Goal: Information Seeking & Learning: Learn about a topic

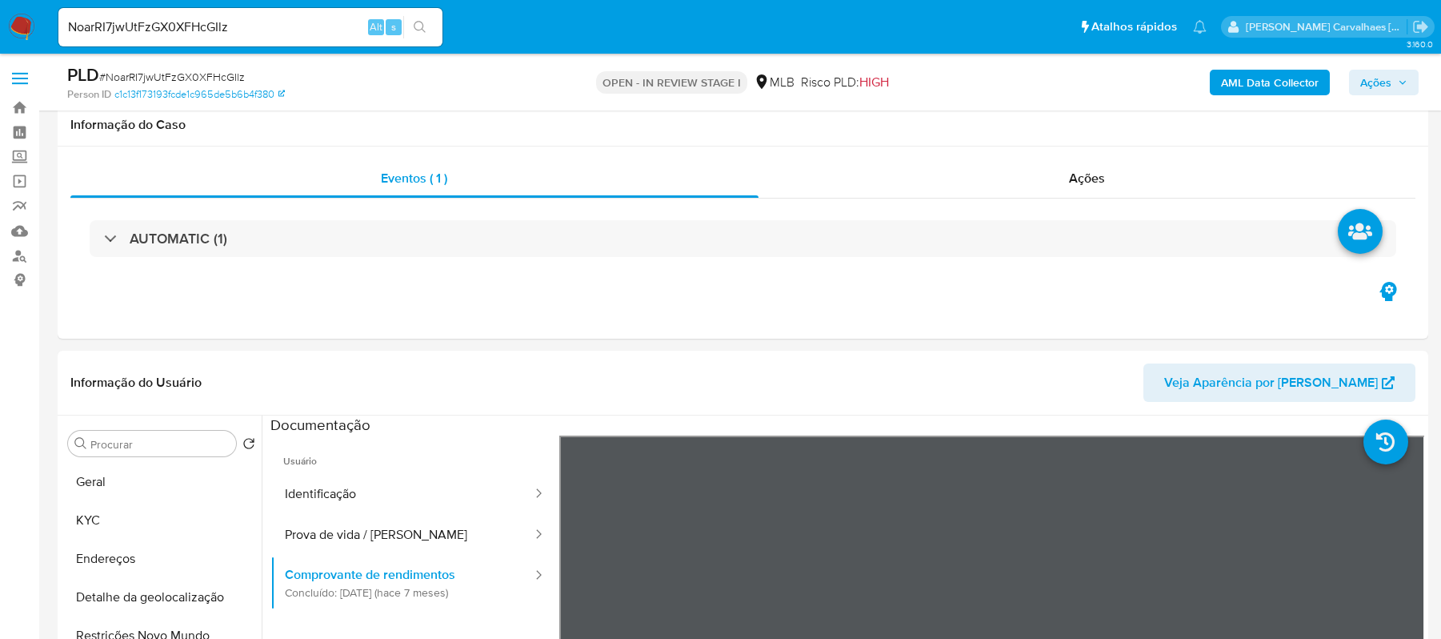
select select "10"
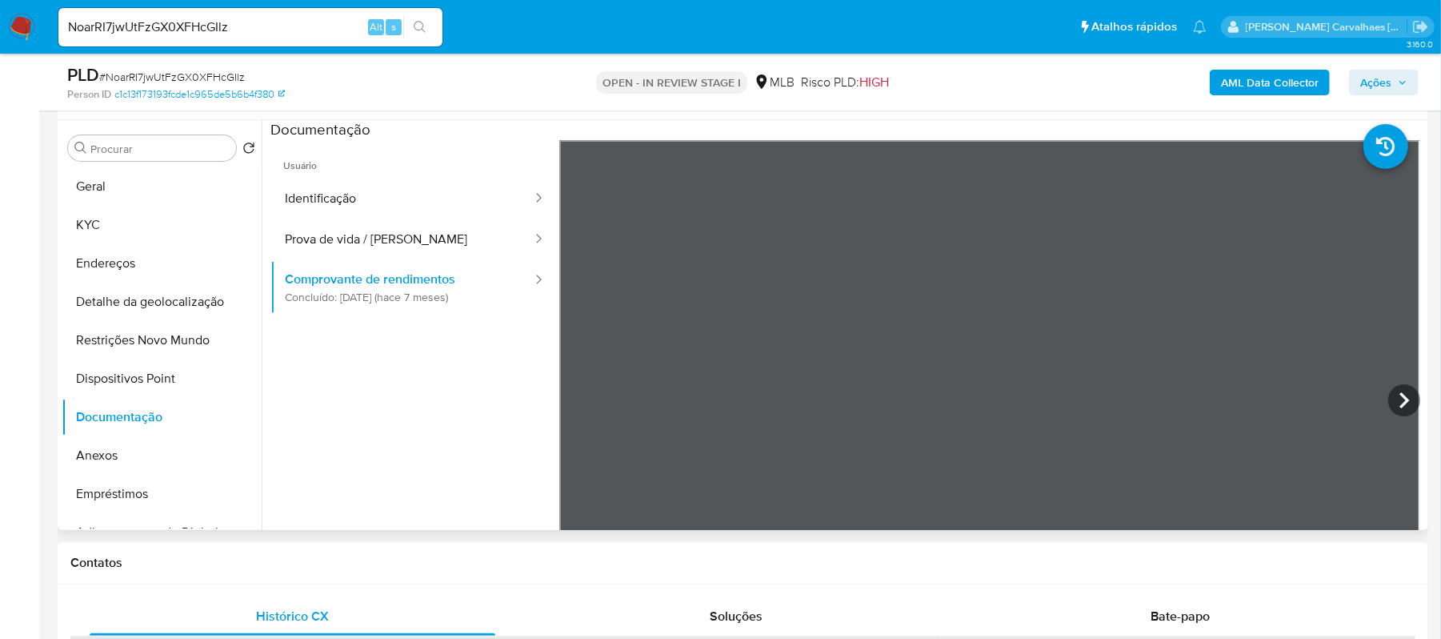
scroll to position [213, 0]
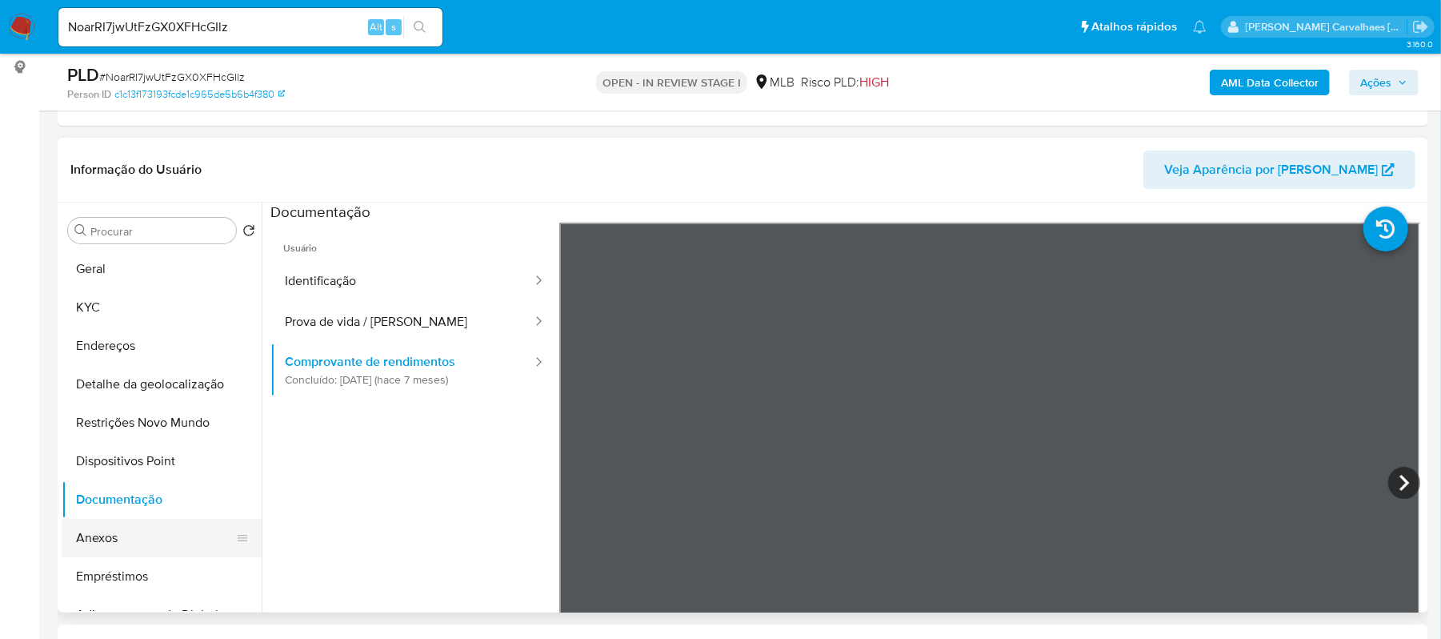
click at [110, 526] on button "Anexos" at bounding box center [155, 538] width 187 height 38
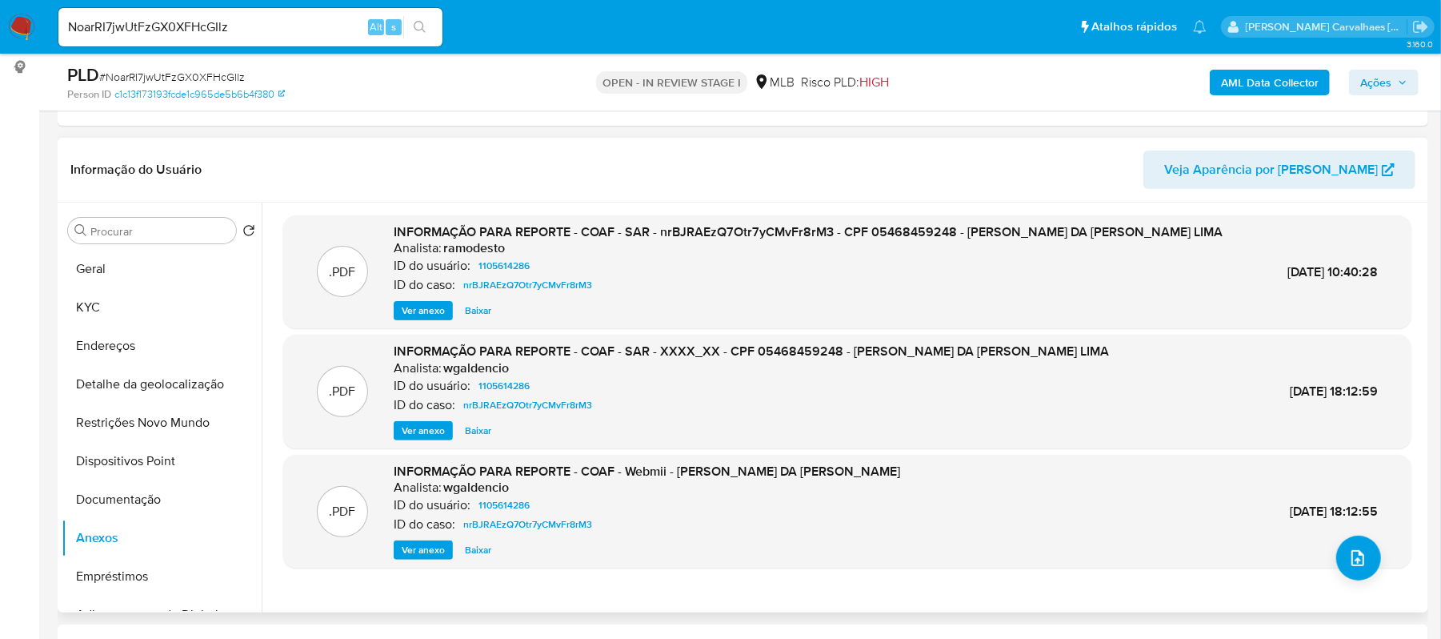
click at [431, 307] on span "Ver anexo" at bounding box center [423, 311] width 43 height 16
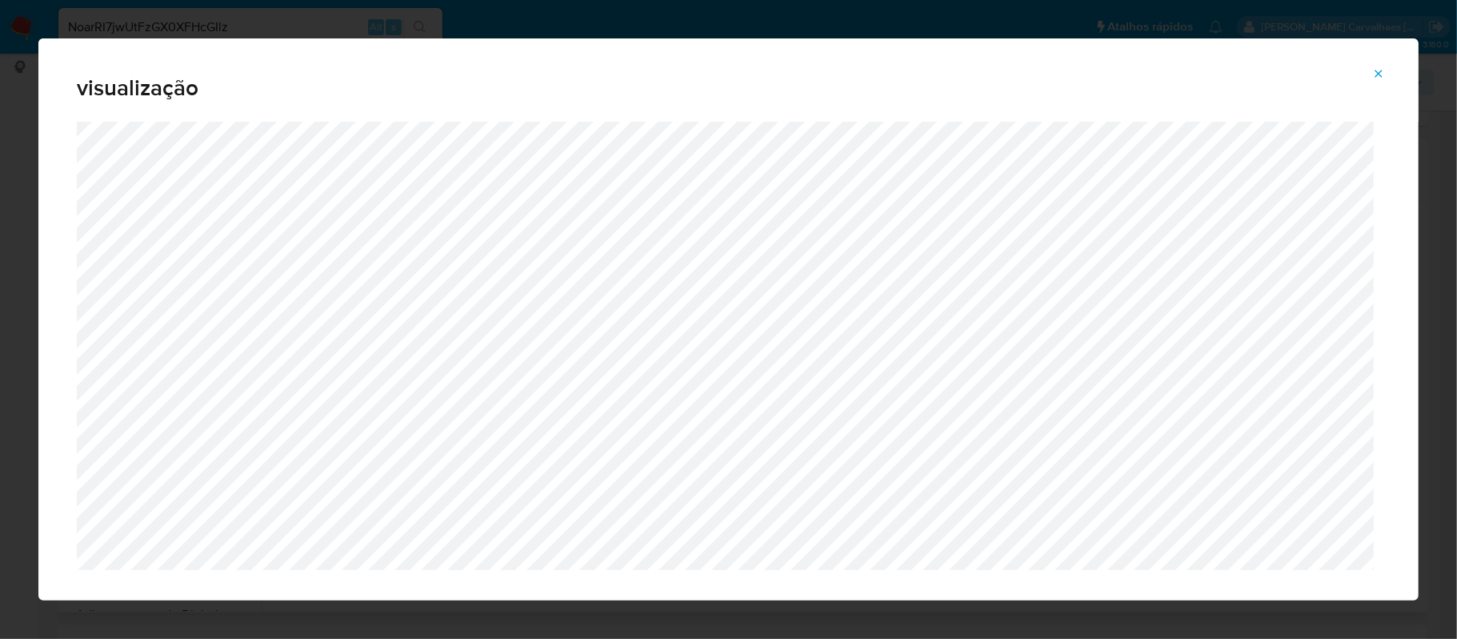
click at [1373, 74] on icon "Attachment preview" at bounding box center [1379, 73] width 13 height 13
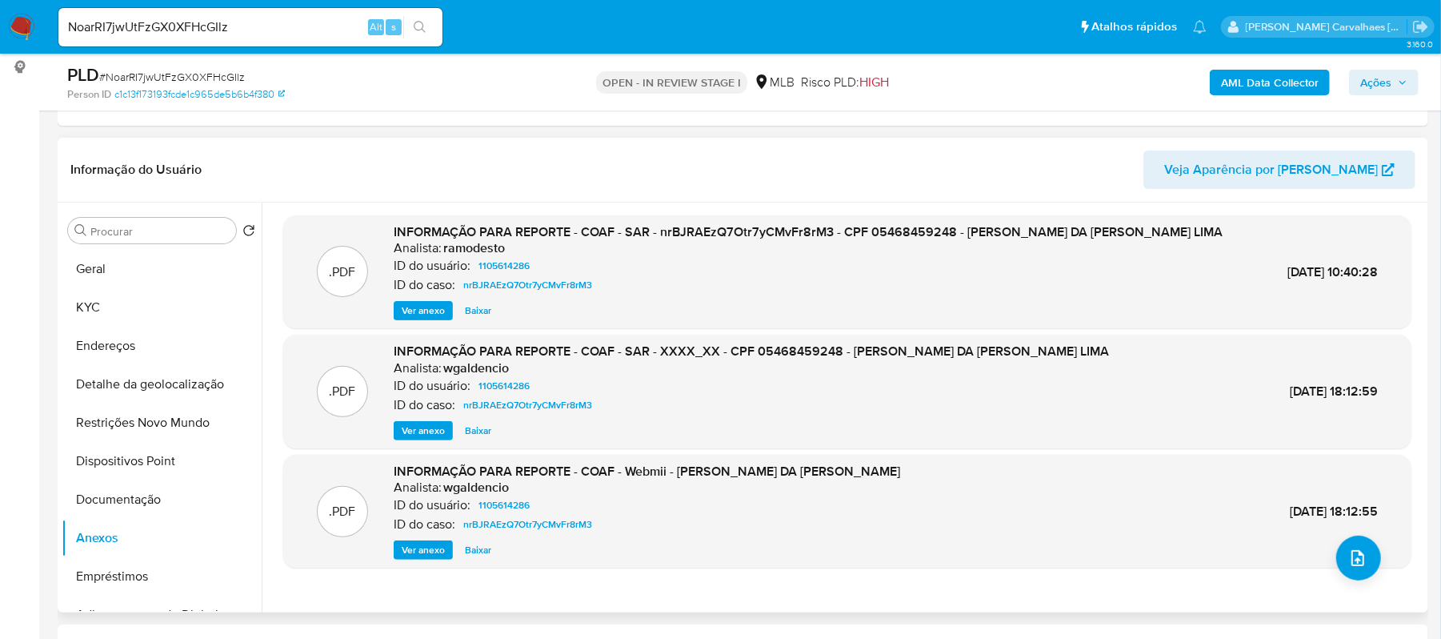
click at [429, 307] on span "Ver anexo" at bounding box center [423, 311] width 43 height 16
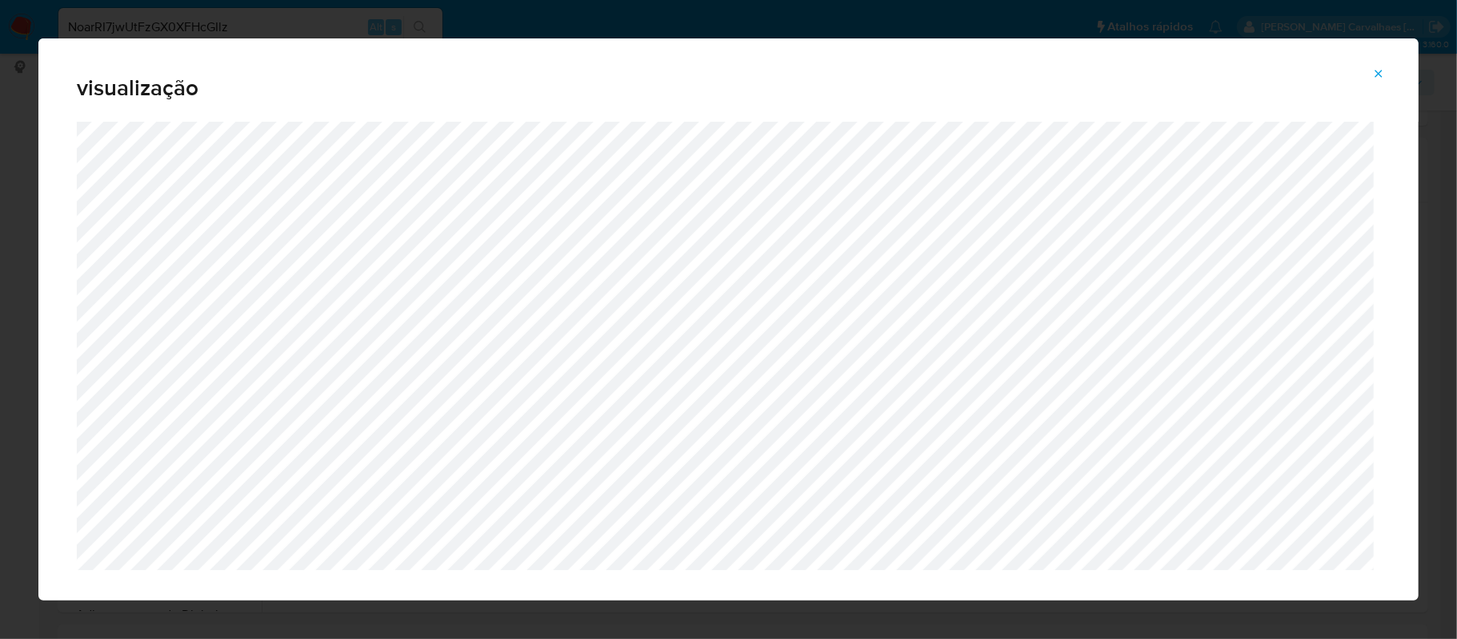
click at [1377, 67] on icon "Attachment preview" at bounding box center [1379, 73] width 13 height 13
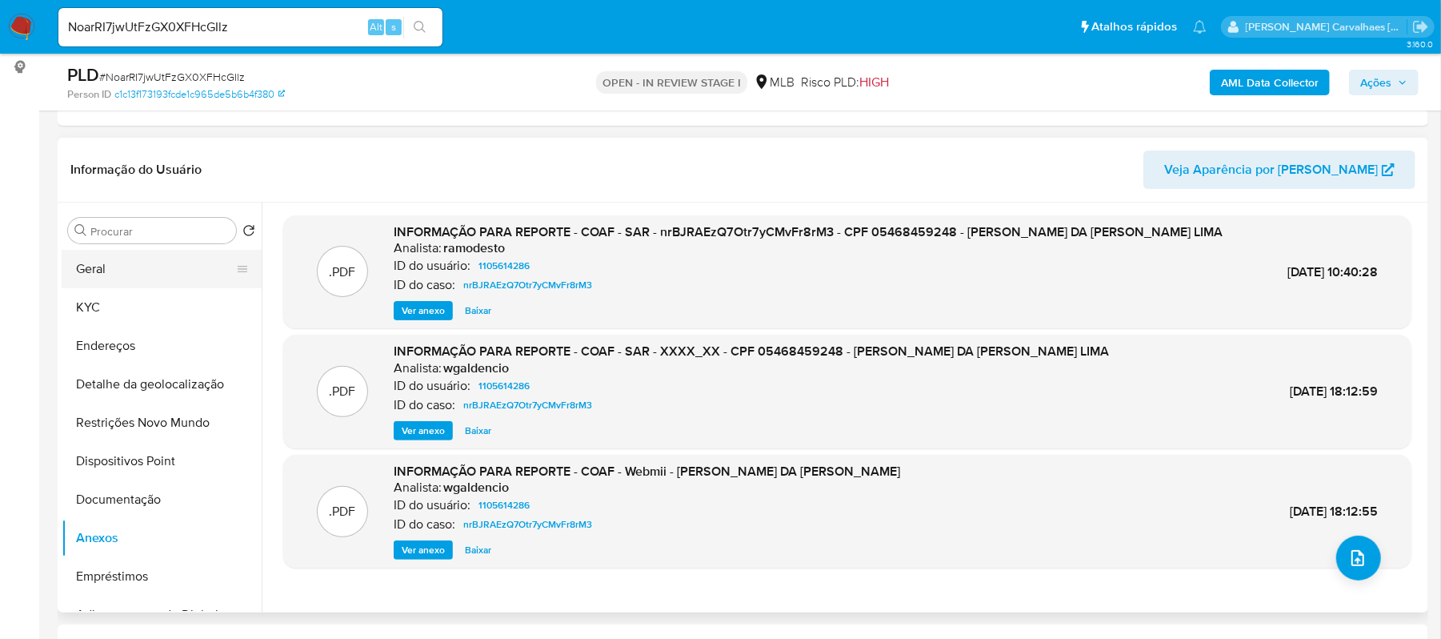
click at [126, 280] on button "Geral" at bounding box center [155, 269] width 187 height 38
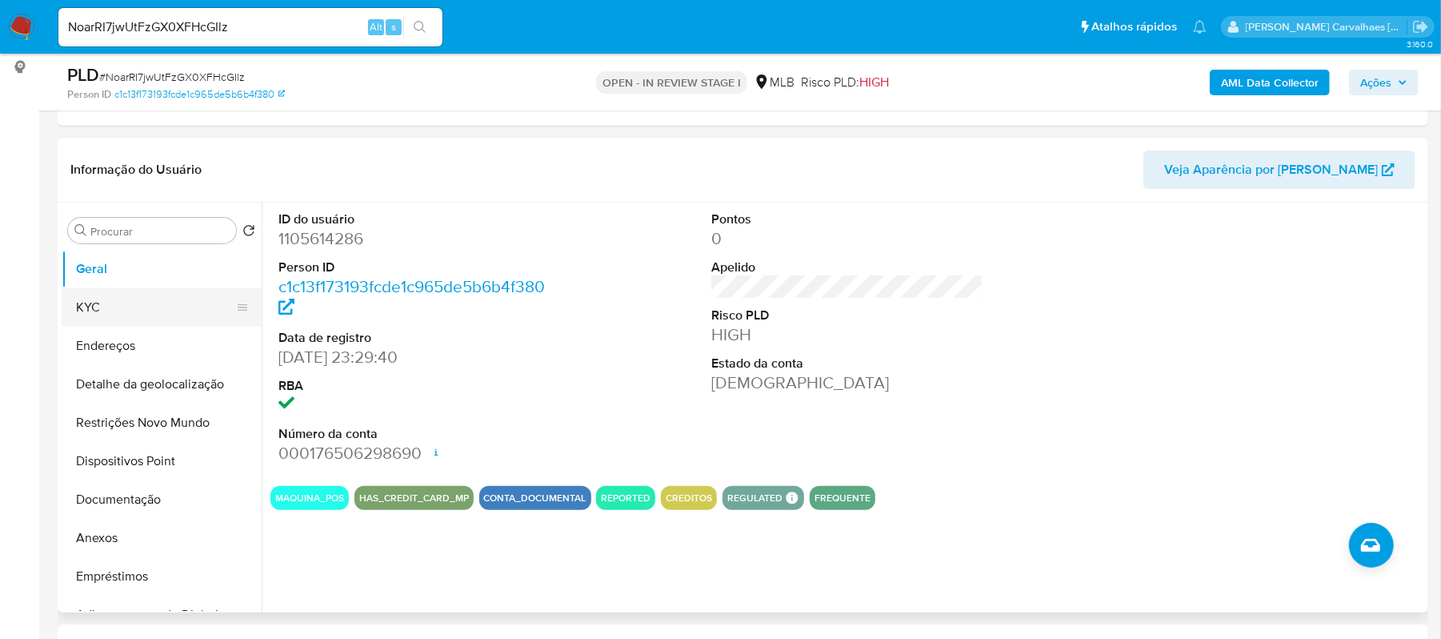
click at [98, 305] on button "KYC" at bounding box center [155, 307] width 187 height 38
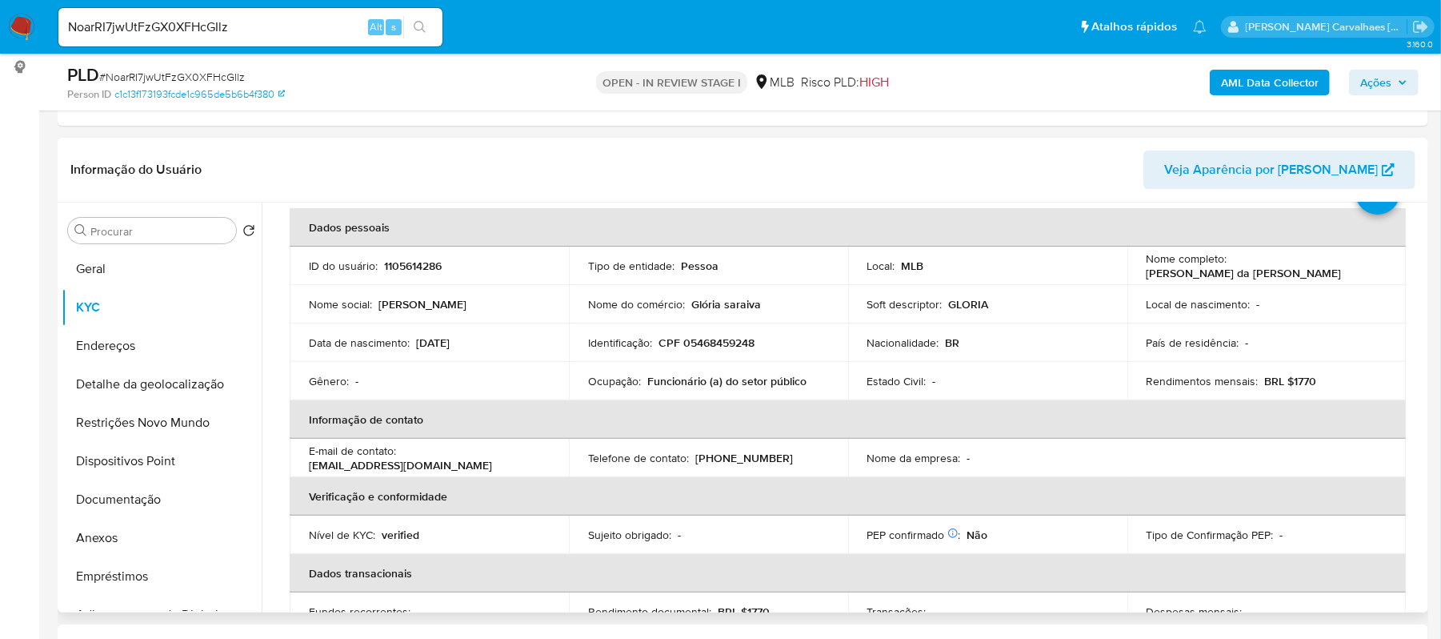
scroll to position [106, 0]
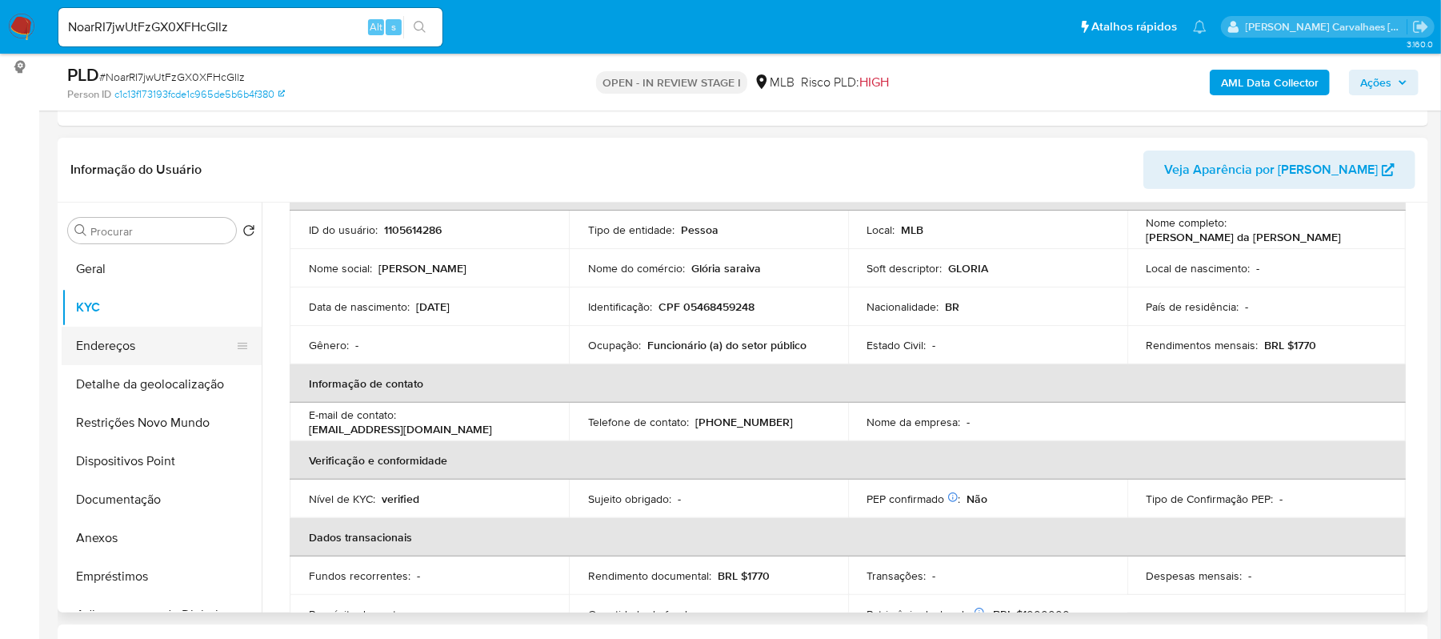
click at [171, 347] on button "Endereços" at bounding box center [155, 346] width 187 height 38
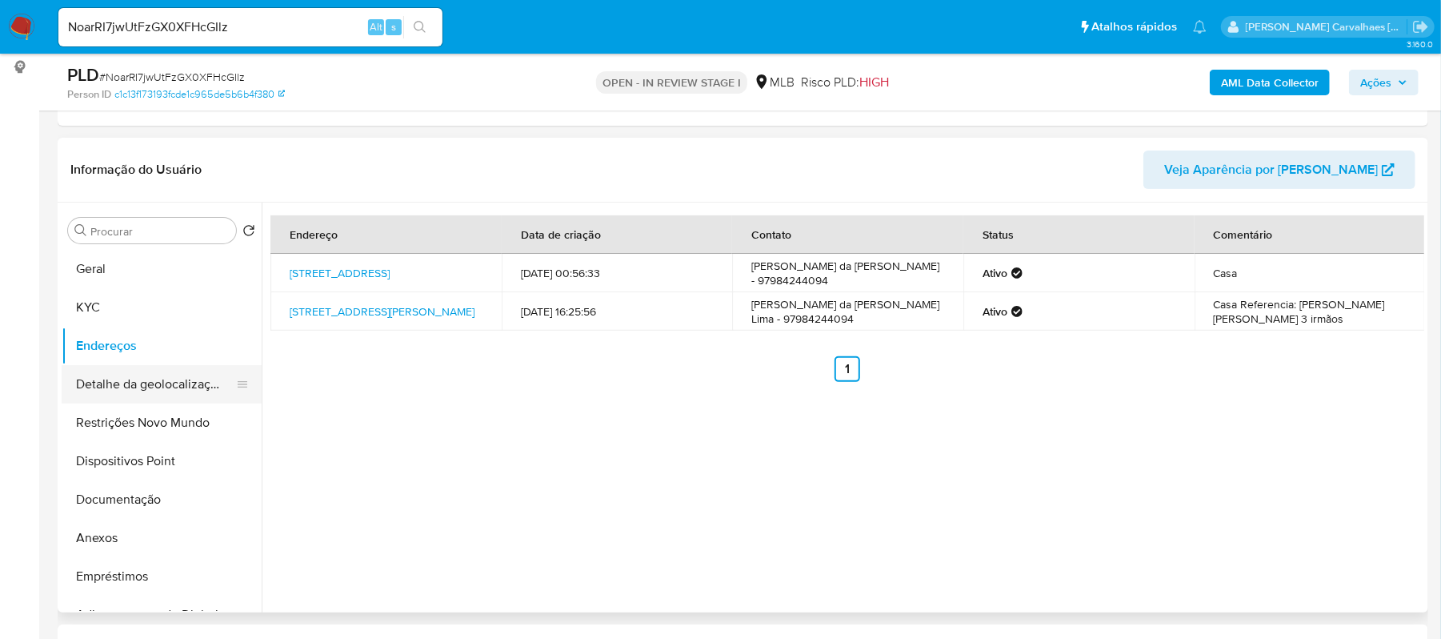
click at [173, 387] on button "Detalhe da geolocalização" at bounding box center [155, 384] width 187 height 38
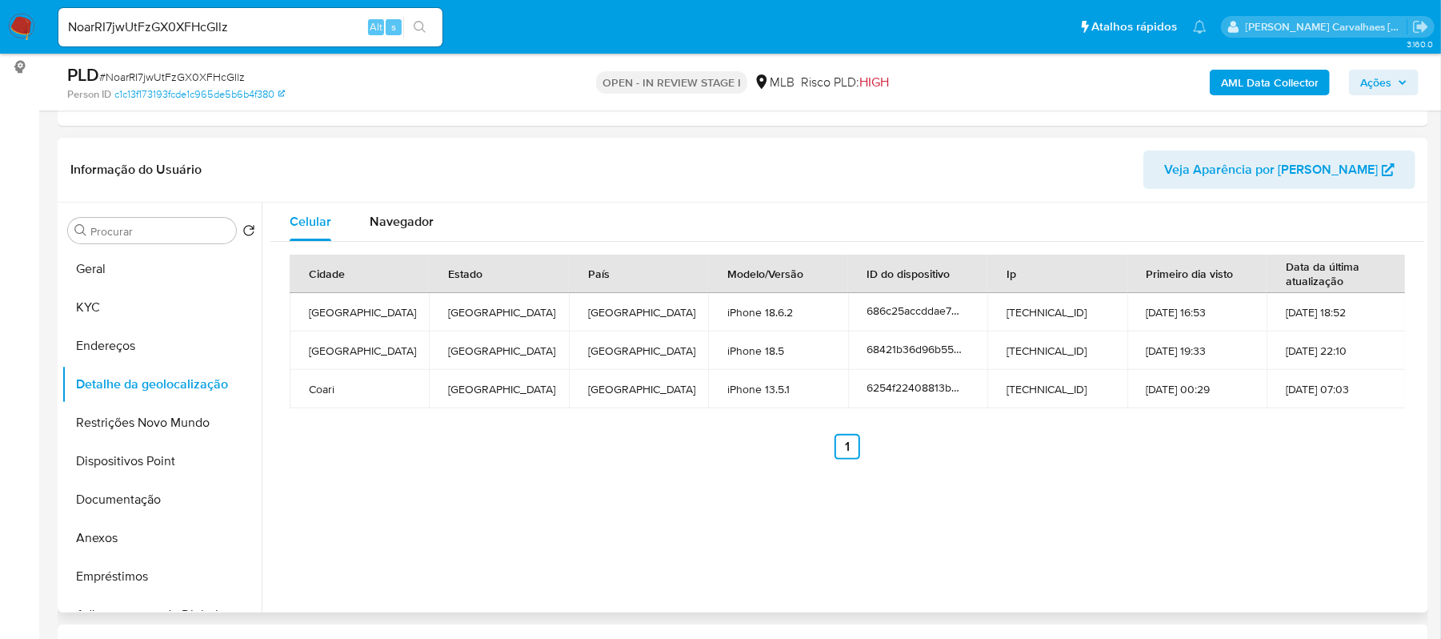
drag, startPoint x: 206, startPoint y: 421, endPoint x: 279, endPoint y: 420, distance: 72.8
click at [206, 421] on button "Restrições Novo Mundo" at bounding box center [162, 422] width 200 height 38
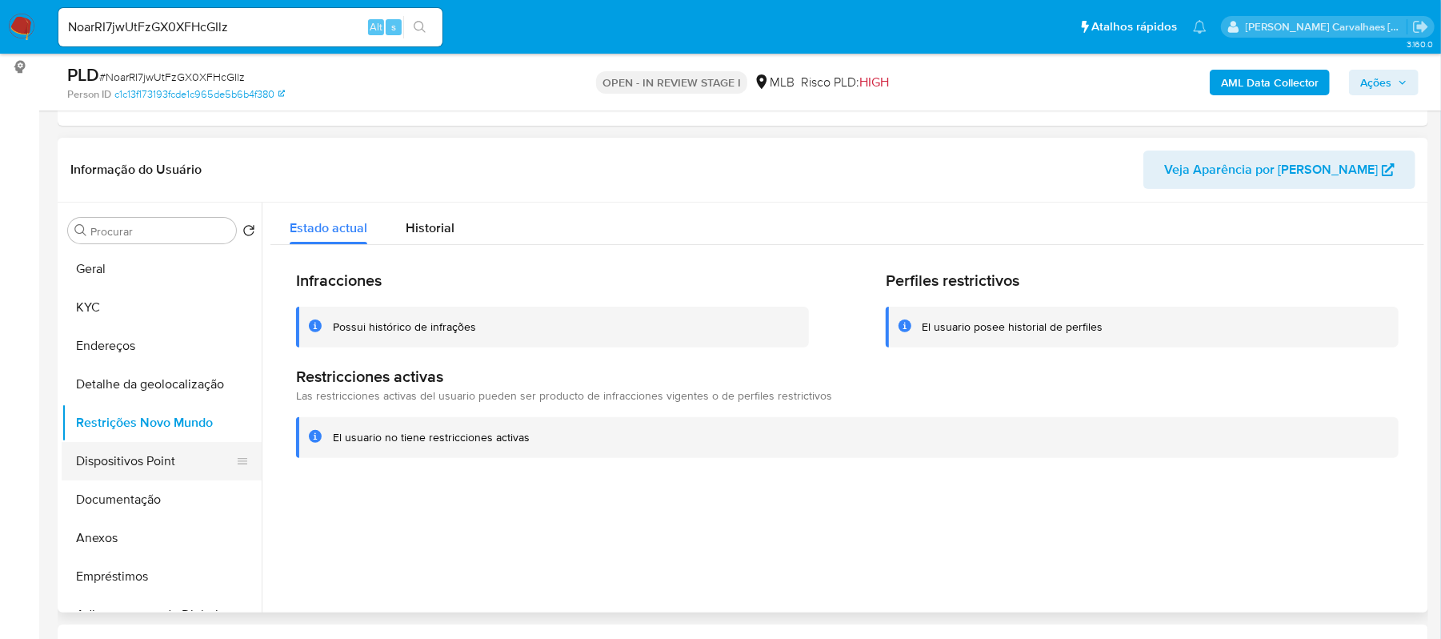
click at [138, 463] on button "Dispositivos Point" at bounding box center [155, 461] width 187 height 38
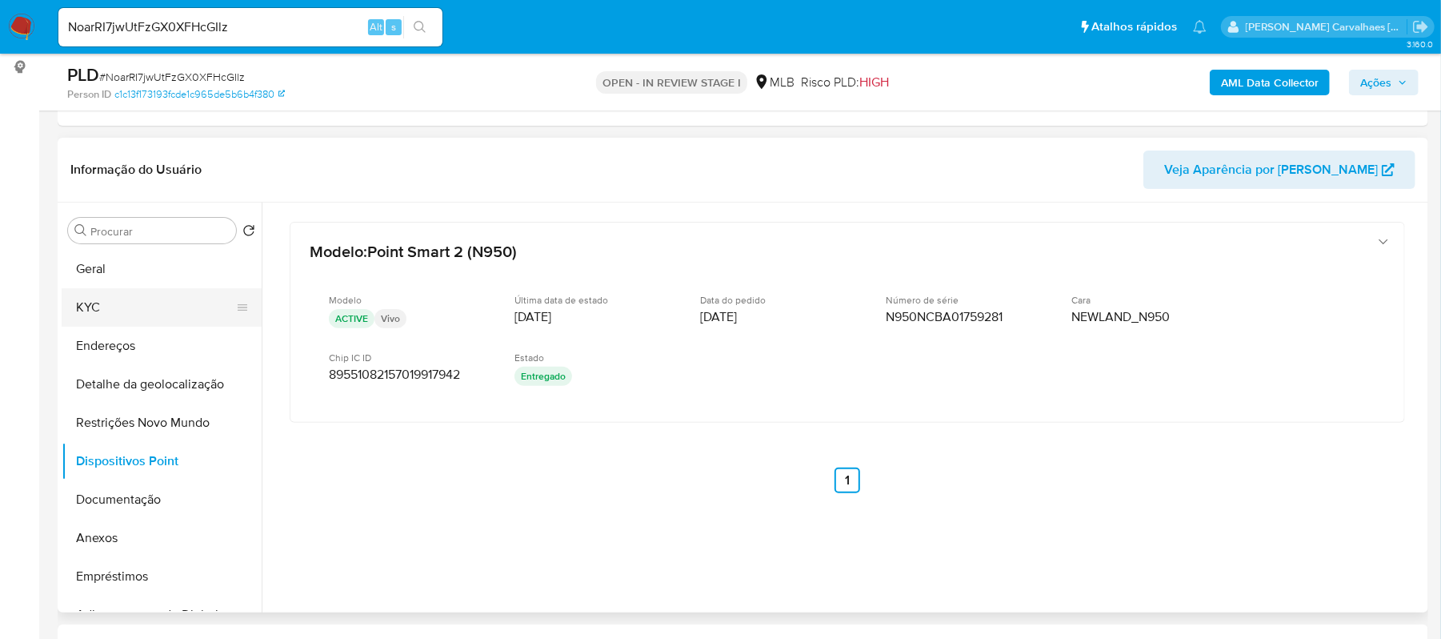
click at [100, 299] on button "KYC" at bounding box center [155, 307] width 187 height 38
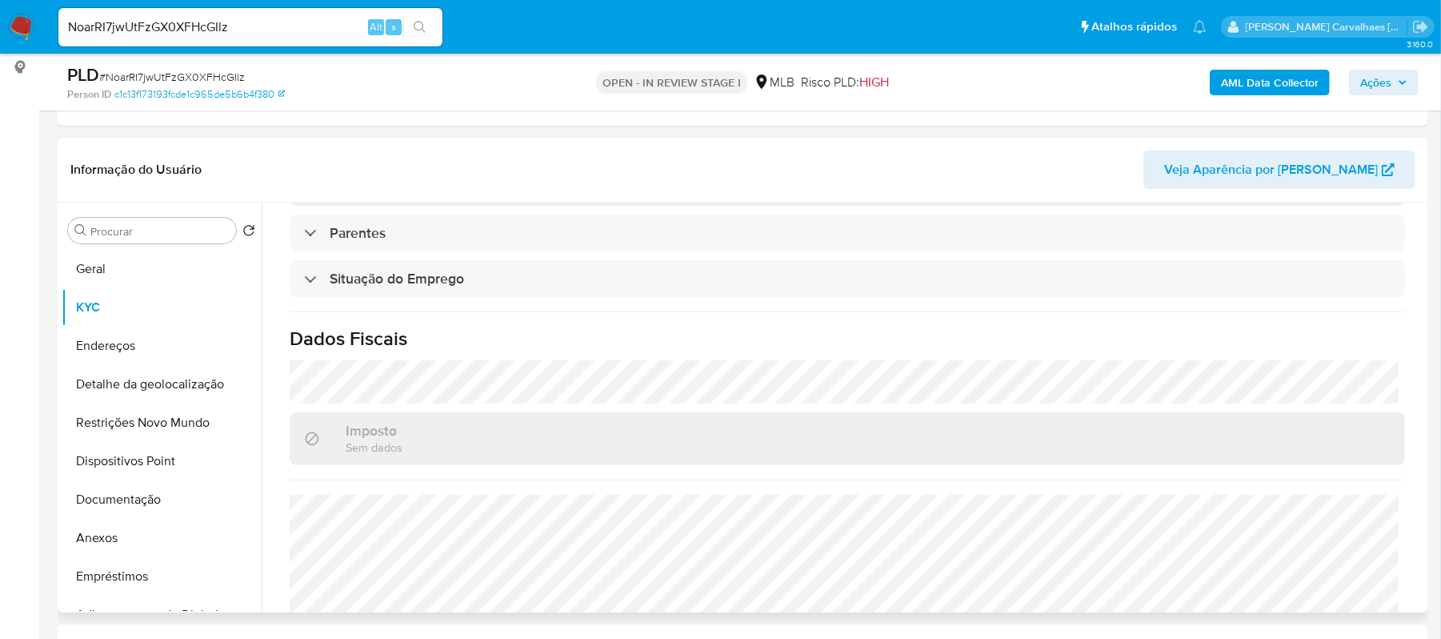
scroll to position [682, 0]
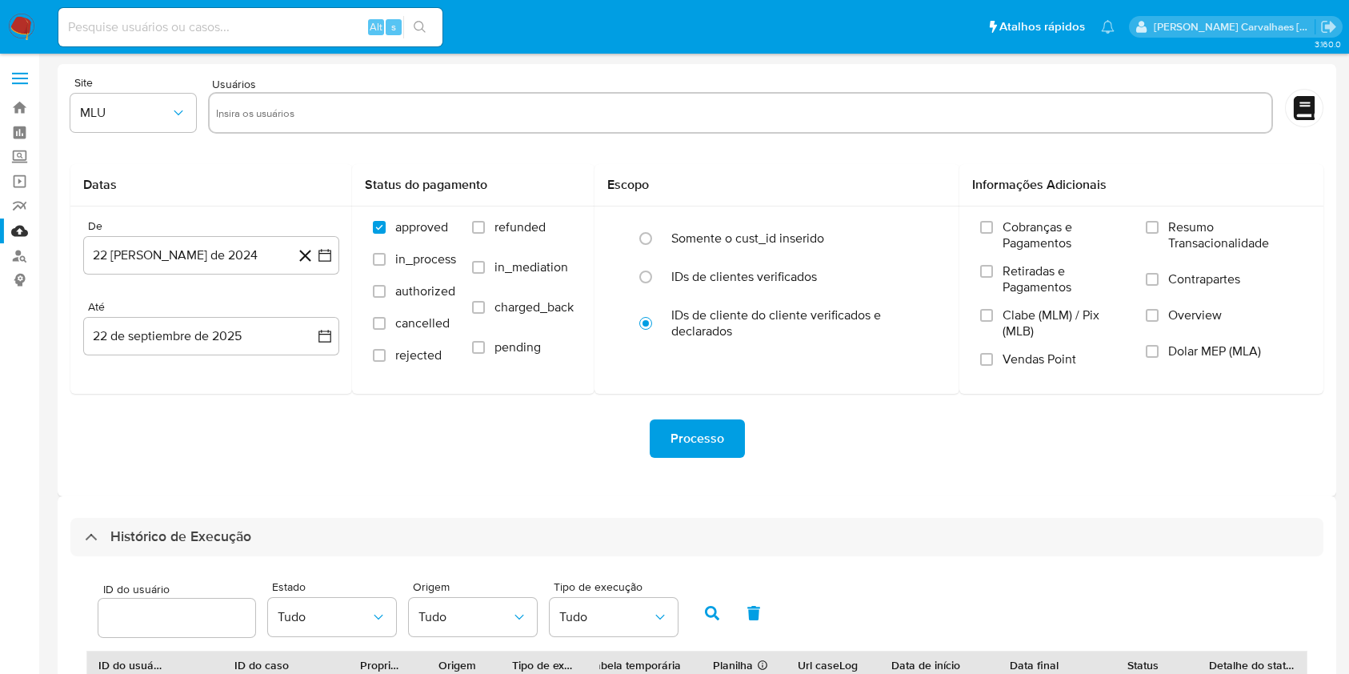
select select "10"
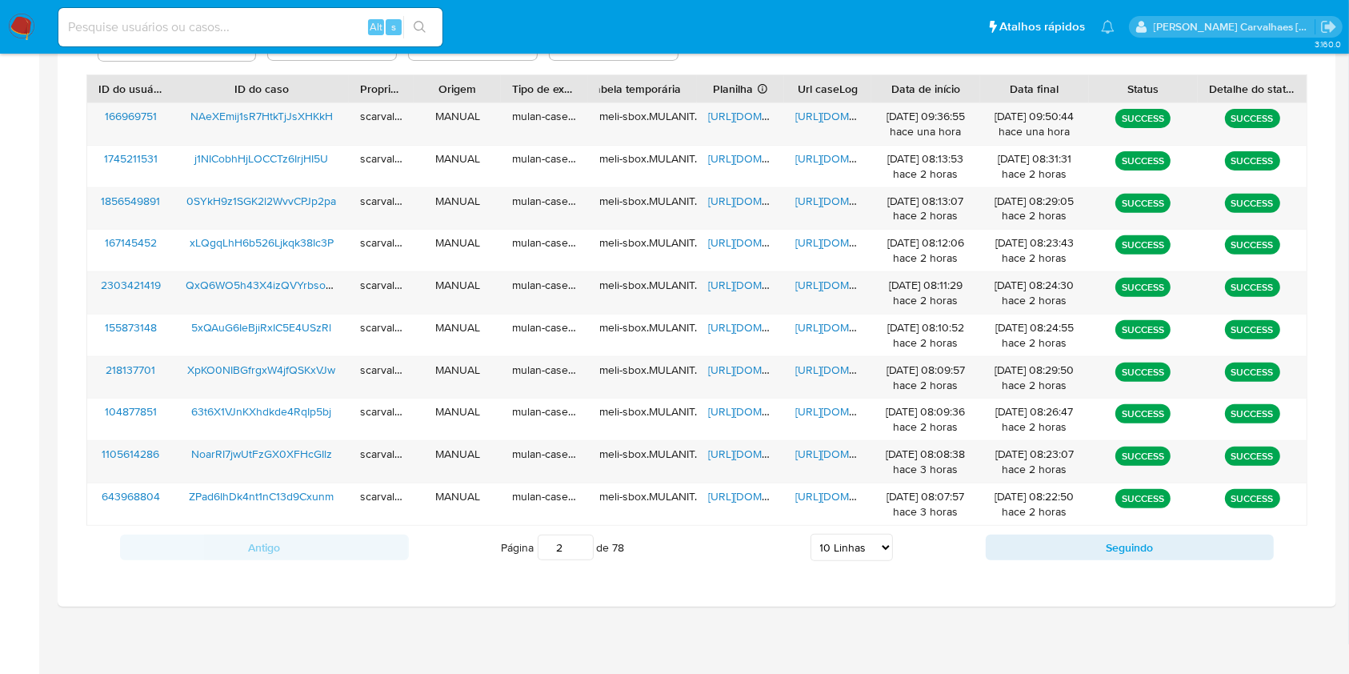
click at [580, 541] on input "2" at bounding box center [566, 548] width 56 height 26
click at [581, 541] on input "3" at bounding box center [566, 548] width 56 height 26
drag, startPoint x: 564, startPoint y: 553, endPoint x: 544, endPoint y: 551, distance: 20.1
click at [544, 551] on input "3" at bounding box center [566, 548] width 56 height 26
type input "1"
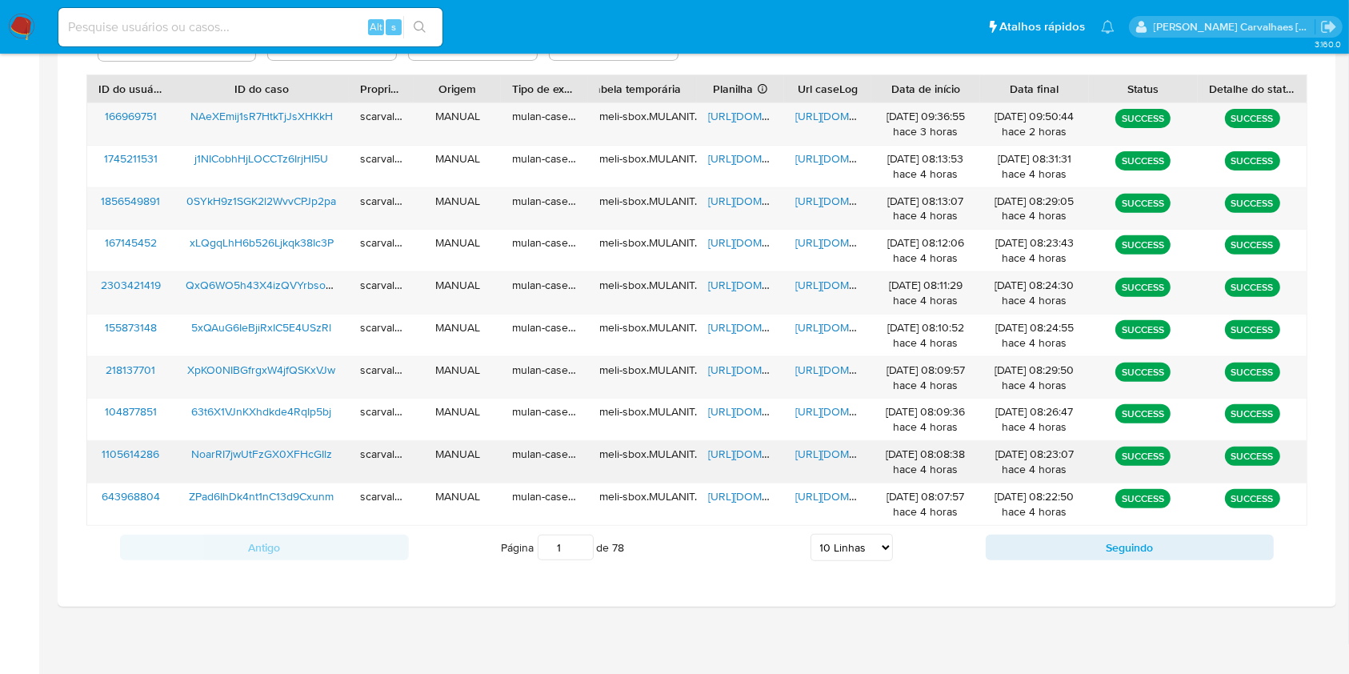
click at [732, 451] on span "https://docs.google.com/spreadsheets/d/1GK5WnJSFUjEXxpN7mtBaKoVTc0LpIuZAsji7nrT…" at bounding box center [763, 454] width 110 height 16
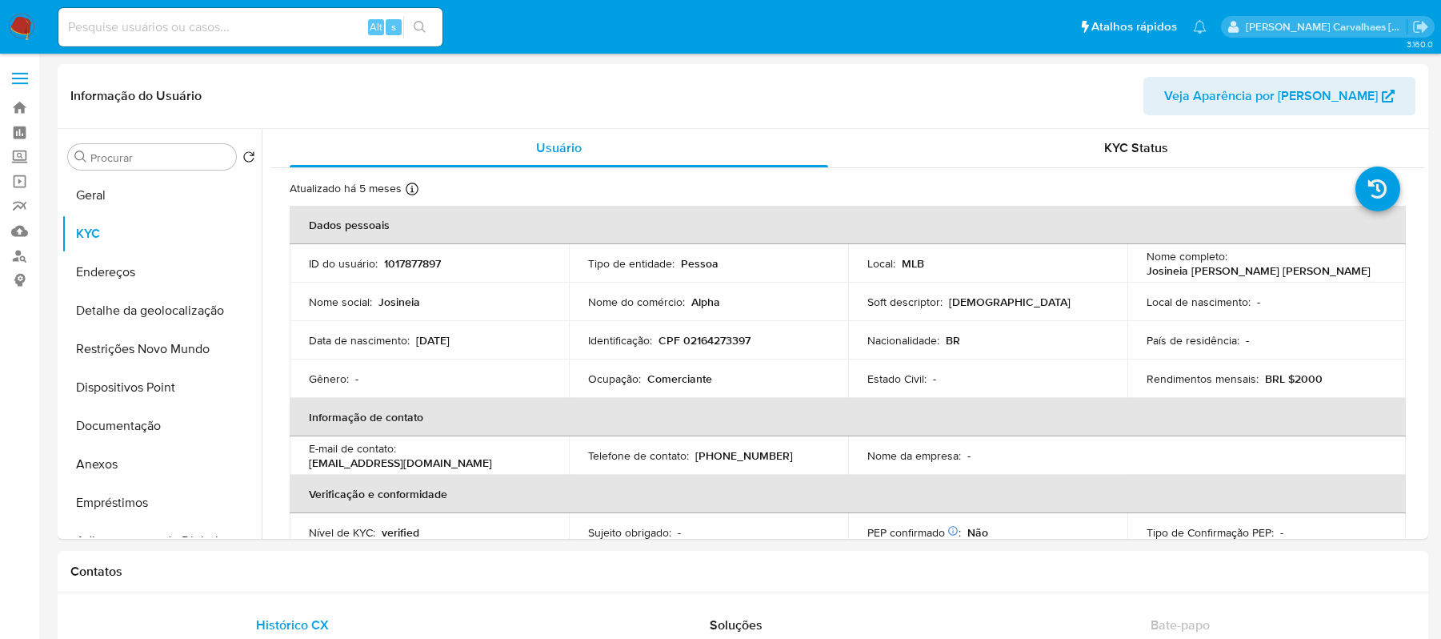
select select "10"
